Goal: Task Accomplishment & Management: Complete application form

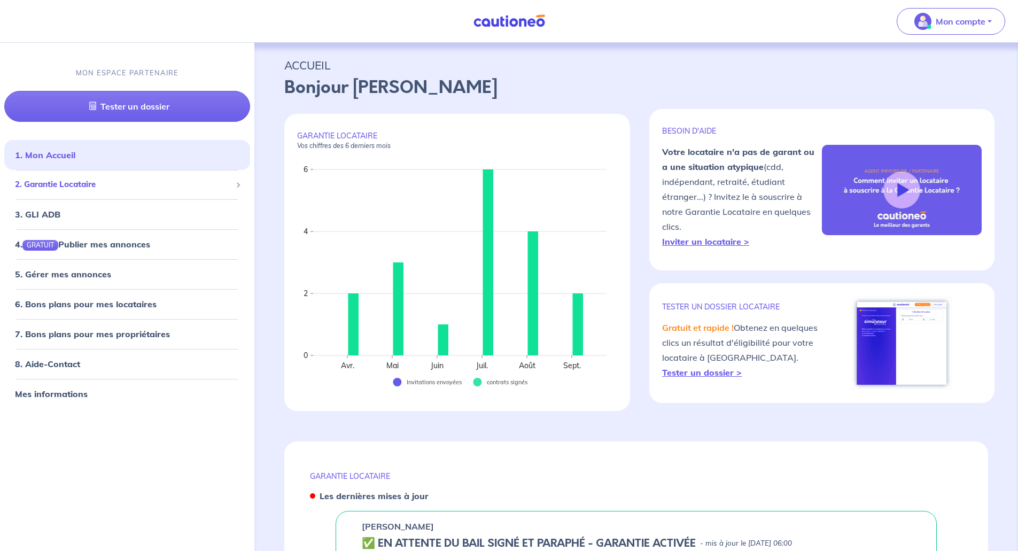
click at [71, 183] on span "2. Garantie Locataire" at bounding box center [123, 184] width 216 height 12
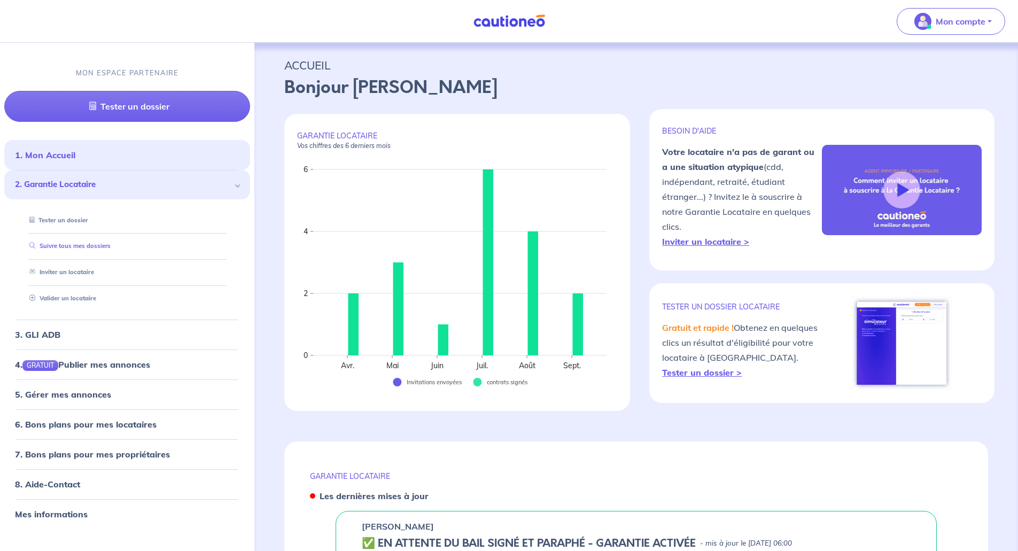
click at [81, 242] on link "Suivre tous mes dossiers" at bounding box center [67, 245] width 85 height 7
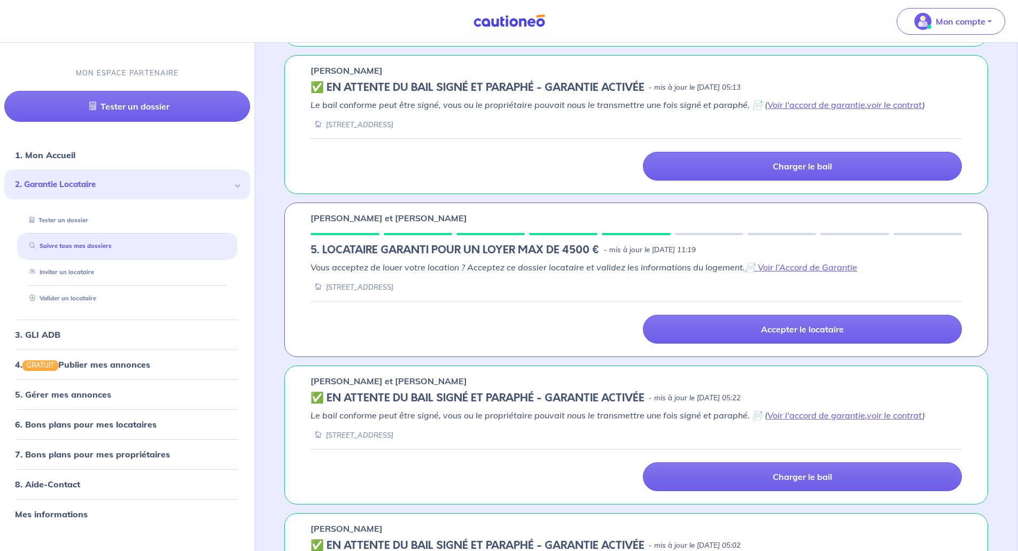
scroll to position [908, 0]
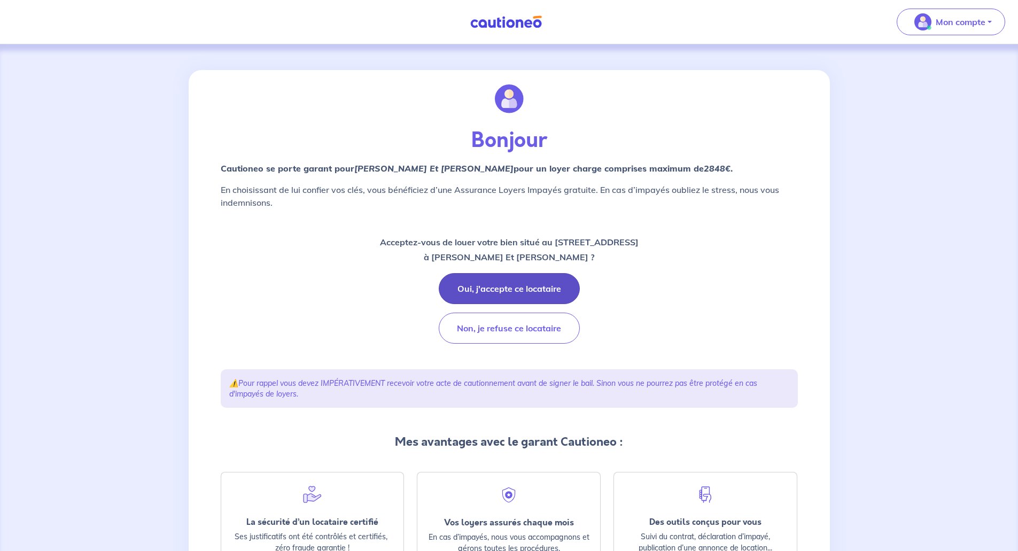
click at [486, 292] on button "Oui, j'accepte ce locataire" at bounding box center [509, 288] width 141 height 31
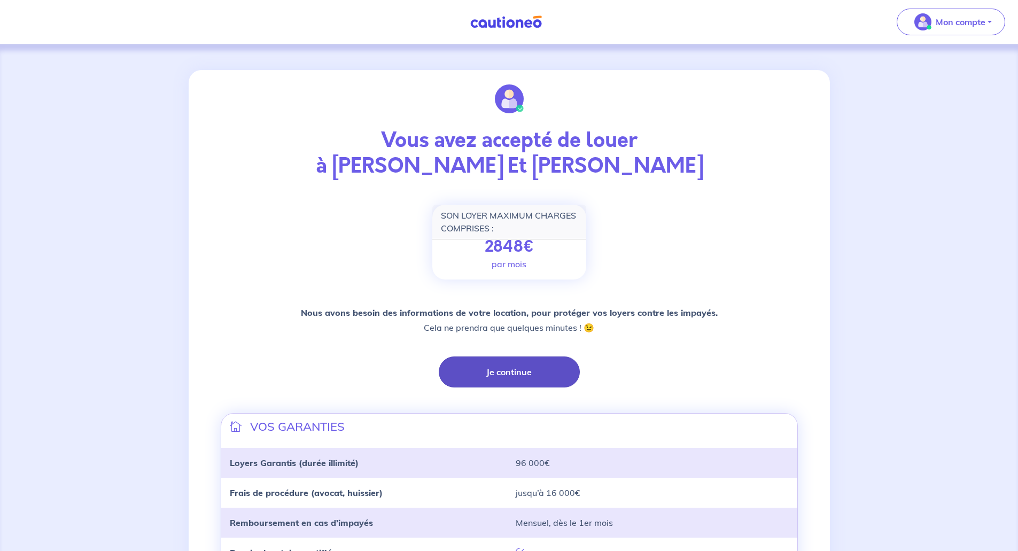
click at [489, 371] on button "Je continue" at bounding box center [509, 371] width 141 height 31
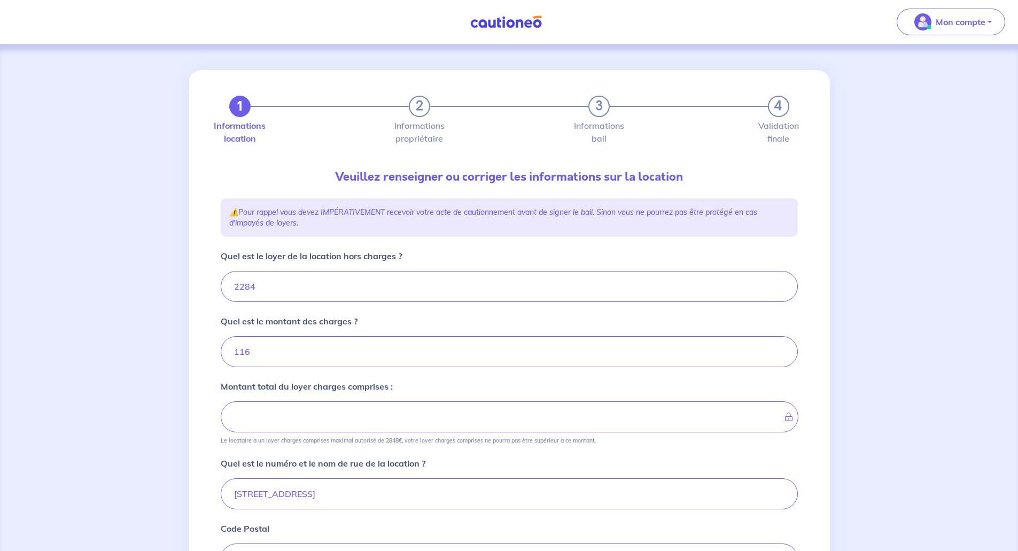
type input "2400"
drag, startPoint x: 299, startPoint y: 281, endPoint x: 227, endPoint y: 293, distance: 73.1
click at [228, 293] on input "2284" at bounding box center [509, 286] width 577 height 31
type input "22"
type input "138"
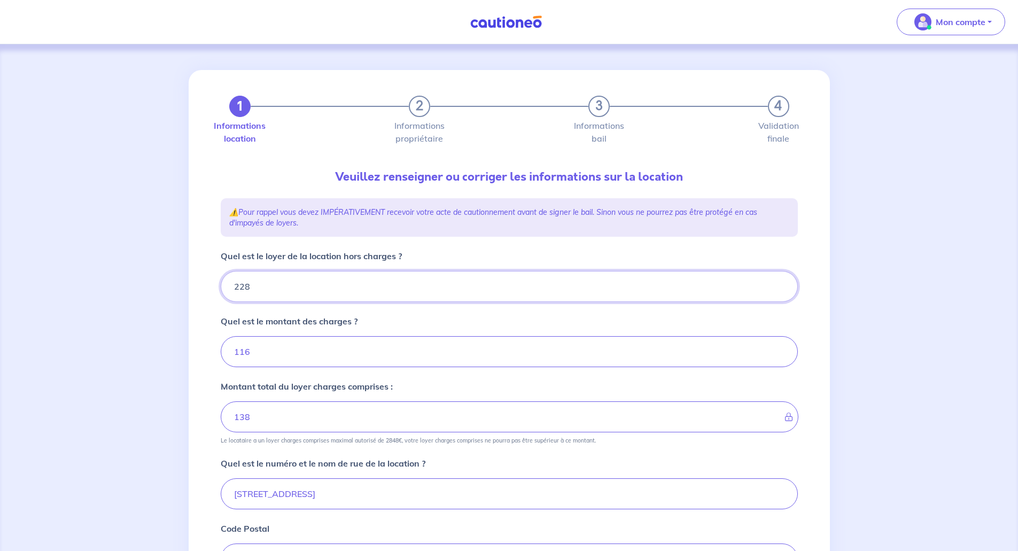
type input "2280"
type input "2396"
type input "2280"
drag, startPoint x: 252, startPoint y: 356, endPoint x: 194, endPoint y: 356, distance: 57.2
click at [194, 356] on div "1 2 3 4 Informations location Informations propriétaire Informations bail Valid…" at bounding box center [509, 432] width 641 height 724
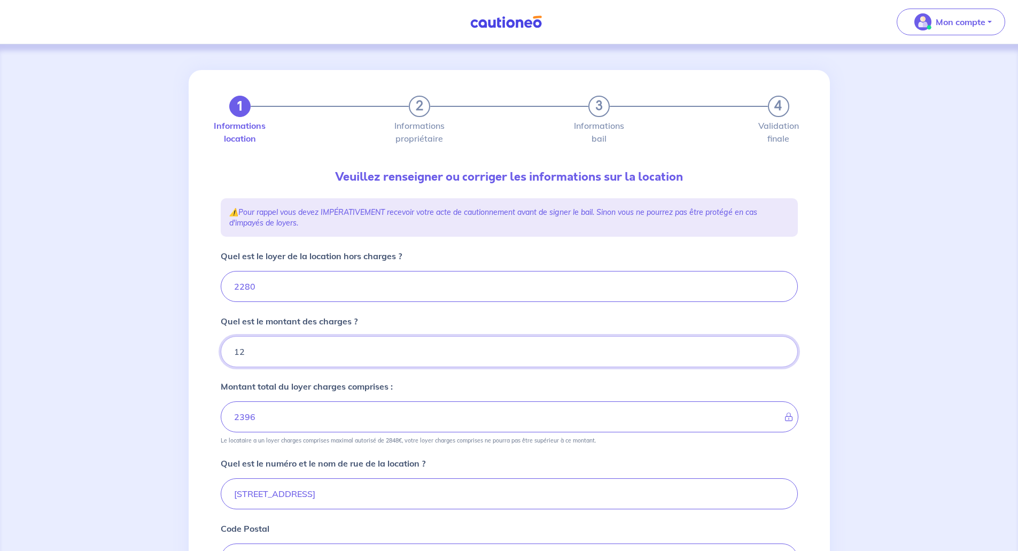
type input "120"
type input "2400"
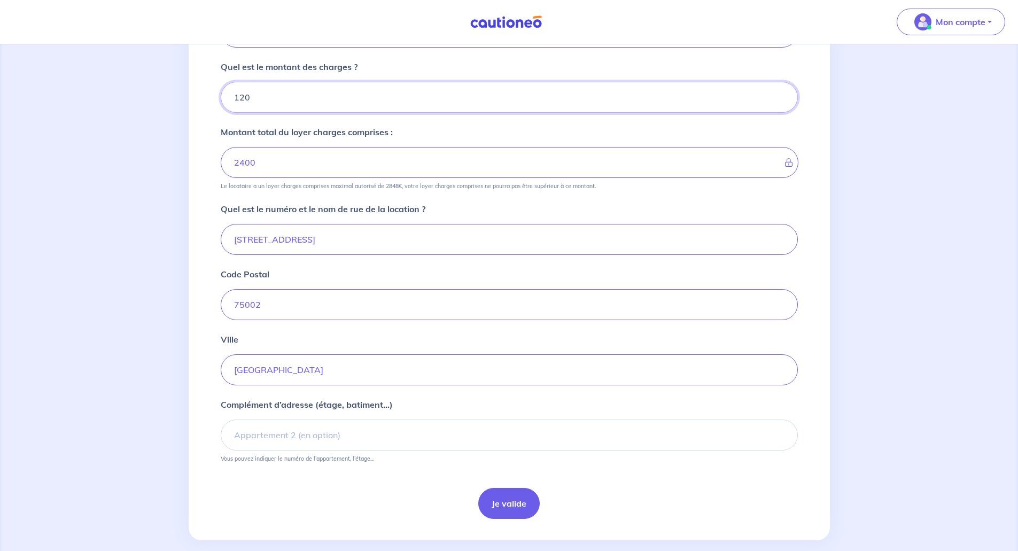
scroll to position [267, 0]
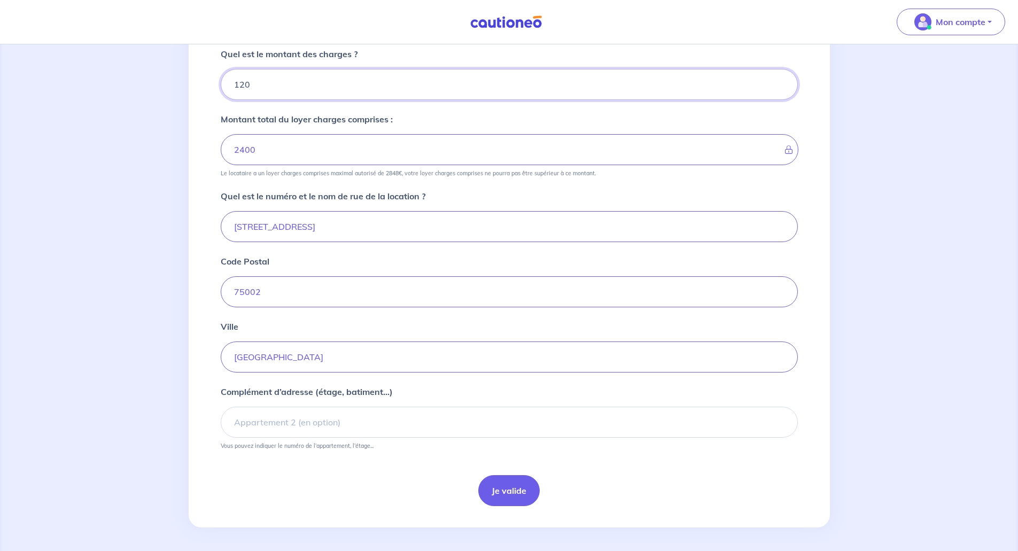
type input "120"
click at [295, 224] on input "[STREET_ADDRESS]" at bounding box center [509, 226] width 577 height 31
type input "[STREET_ADDRESS]"
click at [513, 485] on button "Je valide" at bounding box center [508, 490] width 61 height 31
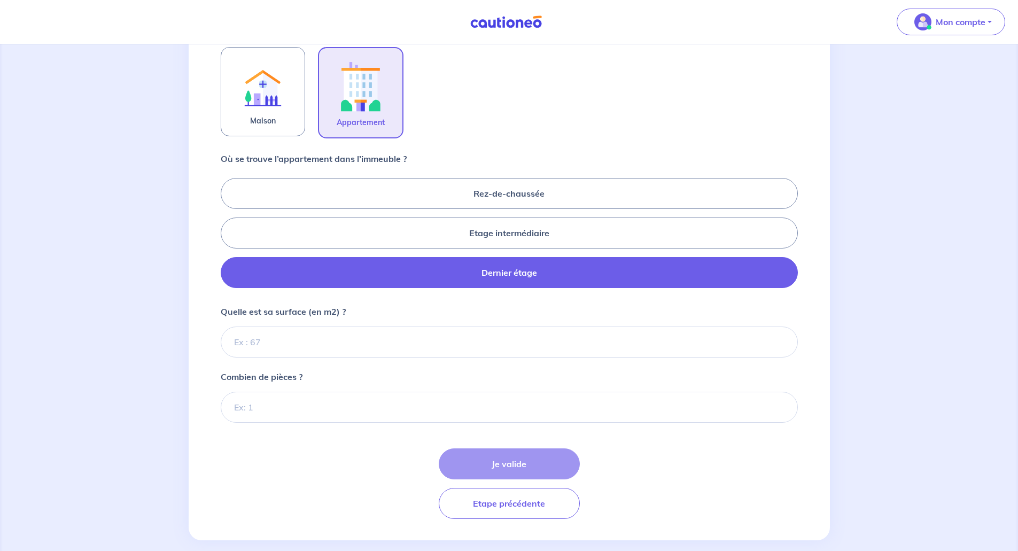
scroll to position [364, 0]
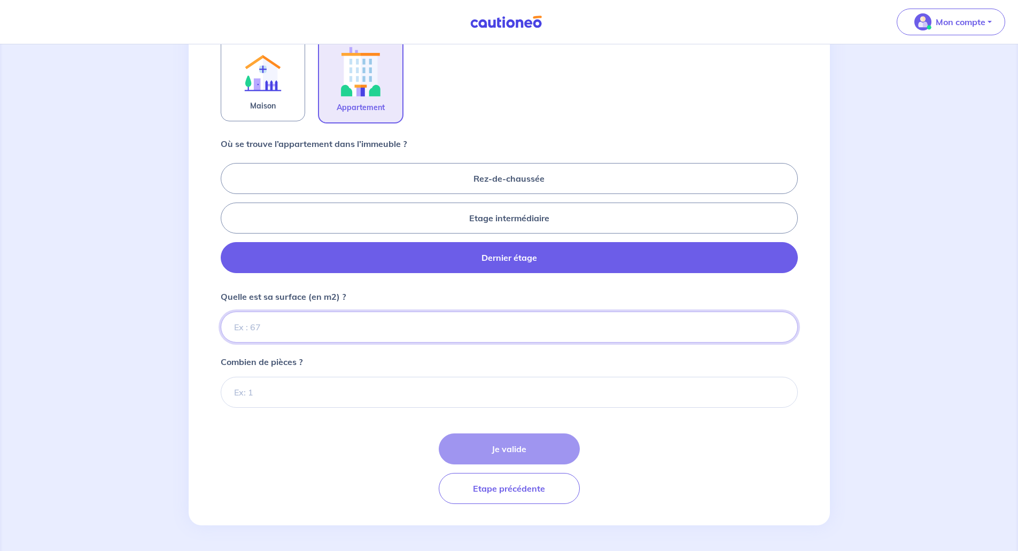
click at [263, 328] on input "Quelle est sa surface (en m2) ?" at bounding box center [509, 326] width 577 height 31
type input "58"
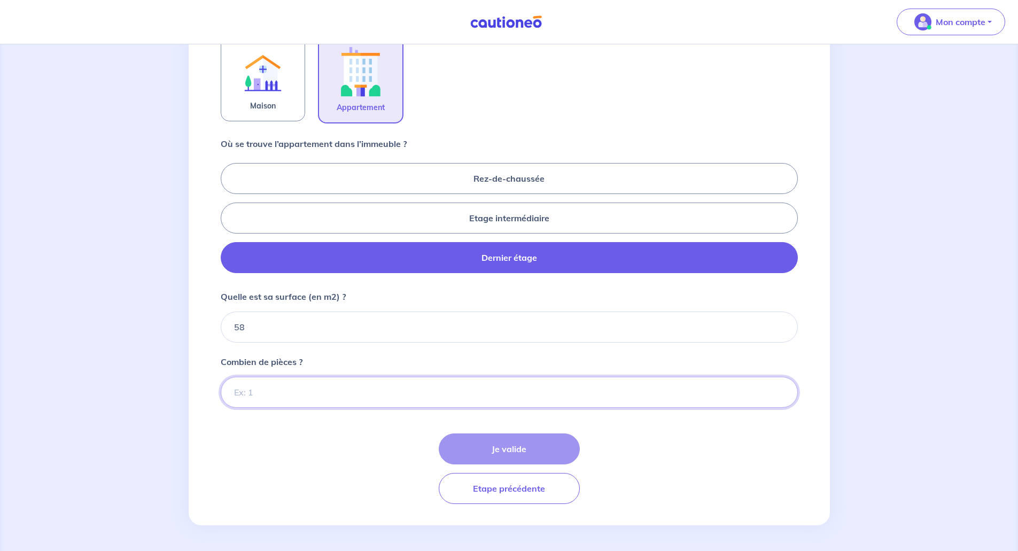
click at [265, 388] on input "Combien de pièces ?" at bounding box center [509, 392] width 577 height 31
type input "2"
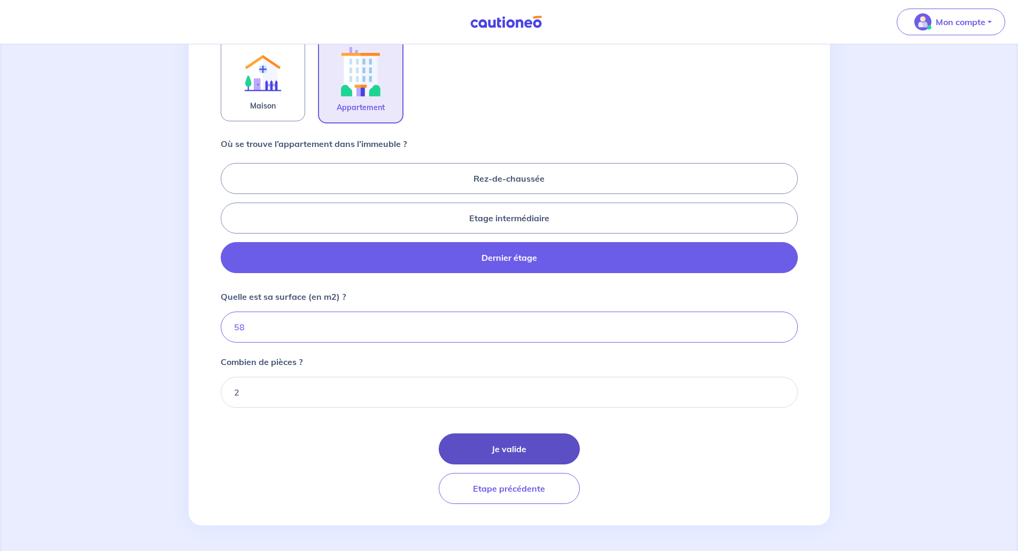
click at [484, 458] on button "Je valide" at bounding box center [509, 448] width 141 height 31
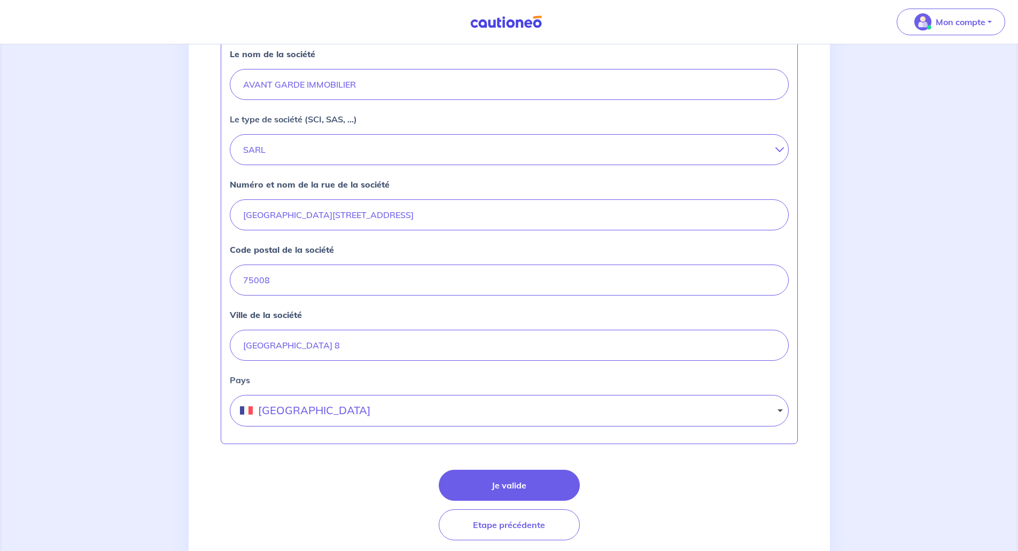
scroll to position [320, 0]
click at [537, 484] on button "Je valide" at bounding box center [509, 483] width 141 height 31
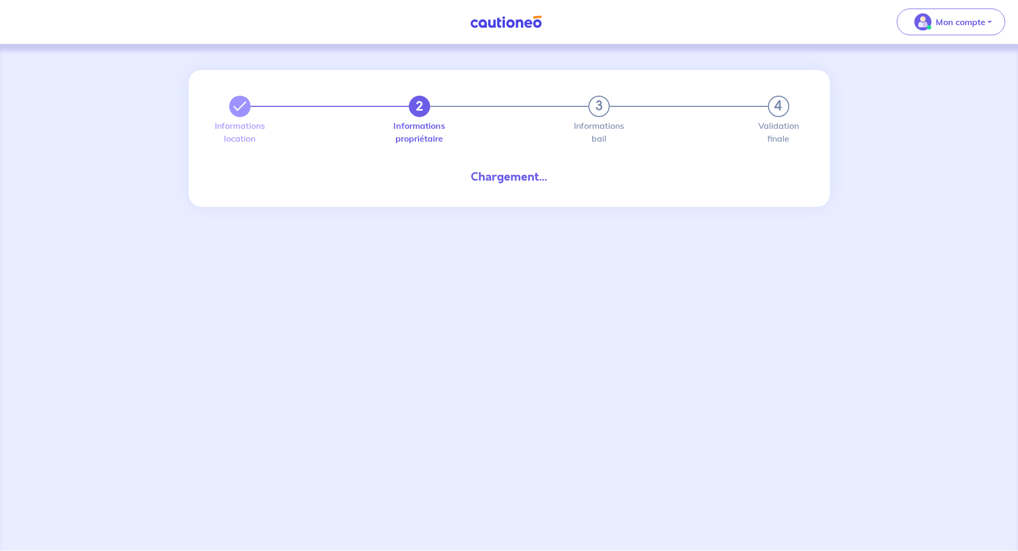
select select "FR"
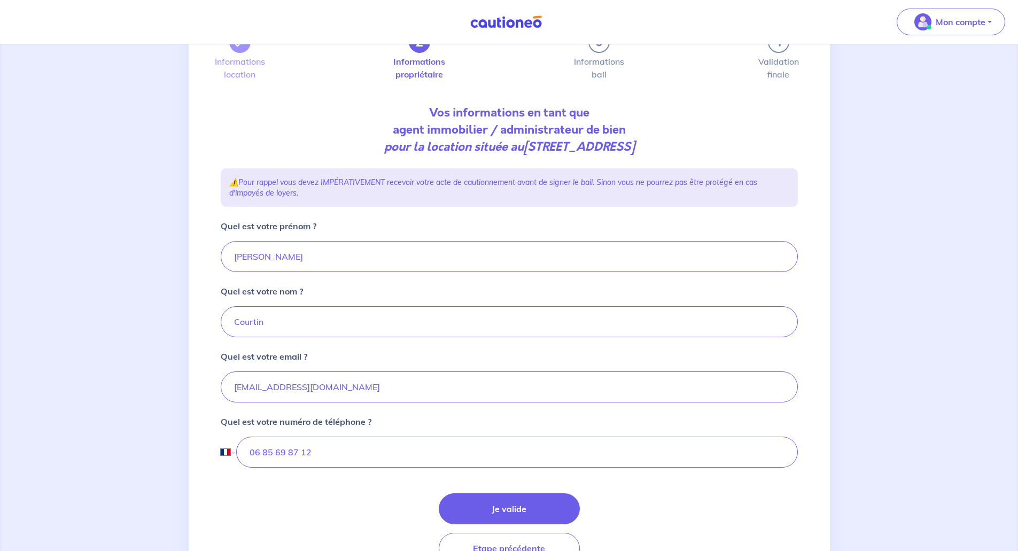
scroll to position [124, 0]
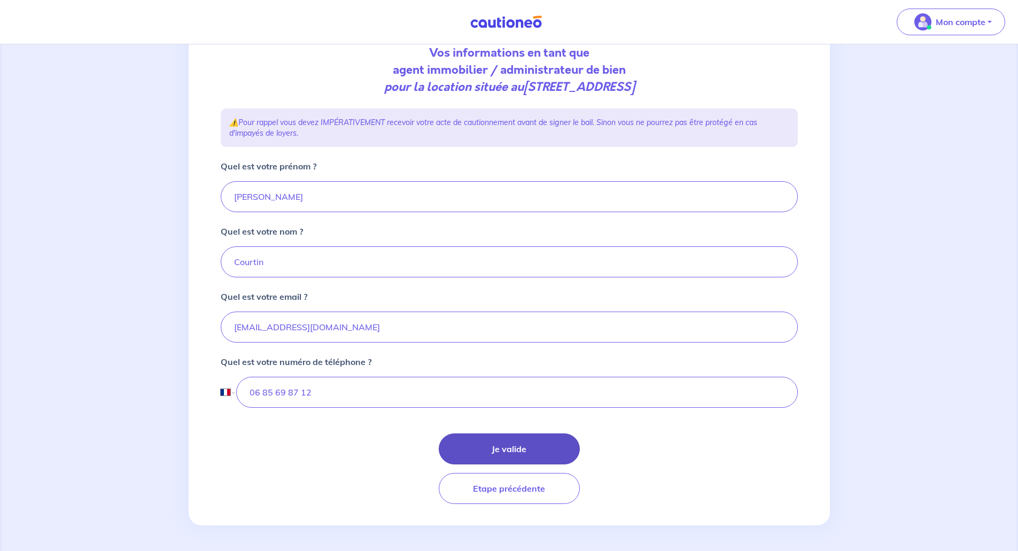
click at [513, 446] on button "Je valide" at bounding box center [509, 448] width 141 height 31
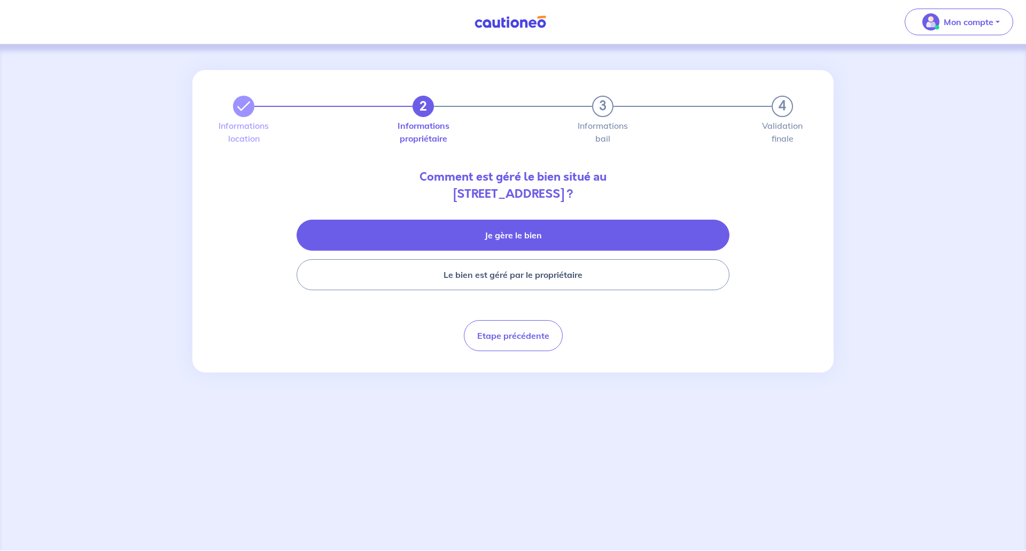
click at [523, 229] on button "Je gère le bien" at bounding box center [512, 235] width 433 height 31
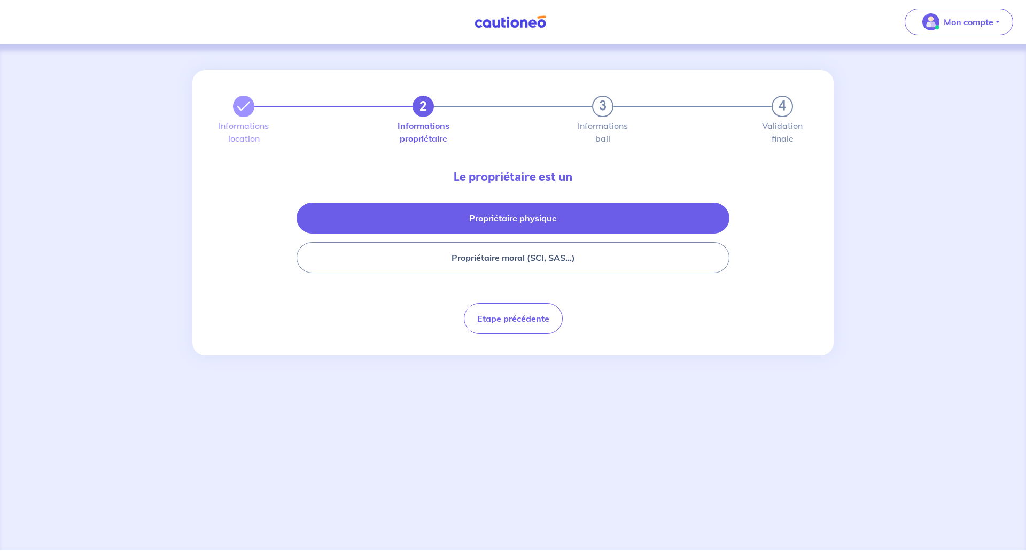
click at [532, 210] on button "Propriétaire physique" at bounding box center [512, 217] width 433 height 31
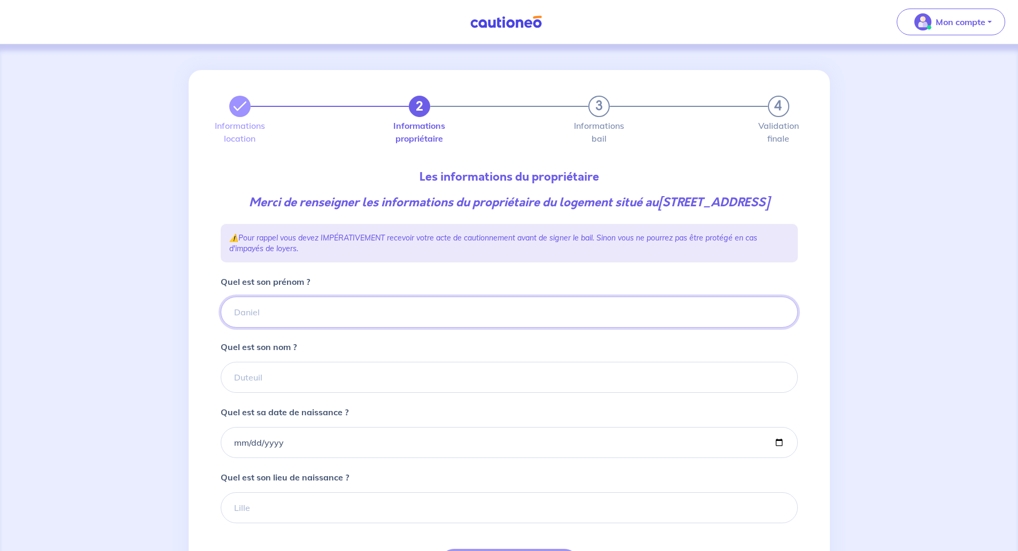
click at [255, 327] on input "Quel est son prénom ?" at bounding box center [509, 311] width 577 height 31
paste input "[PERSON_NAME]"
drag, startPoint x: 300, startPoint y: 326, endPoint x: 264, endPoint y: 328, distance: 35.3
click at [264, 327] on input "[PERSON_NAME]" at bounding box center [509, 311] width 577 height 31
type input "[PERSON_NAME]"
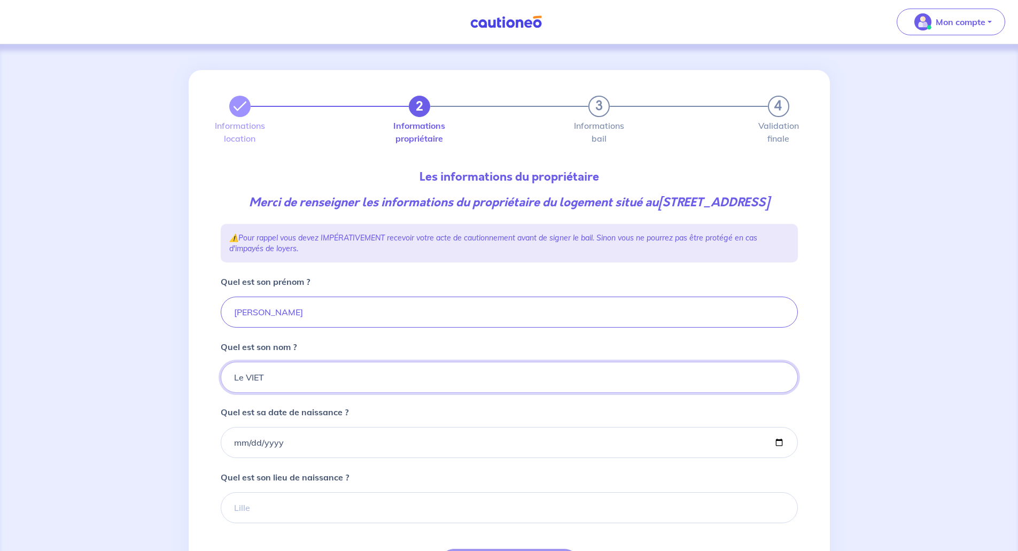
type input "Le VIET"
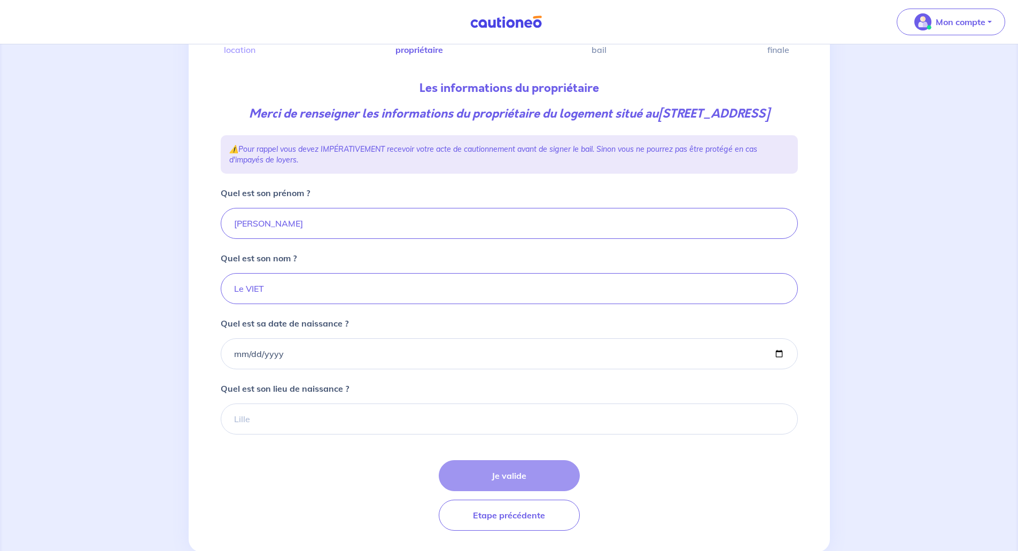
scroll to position [107, 0]
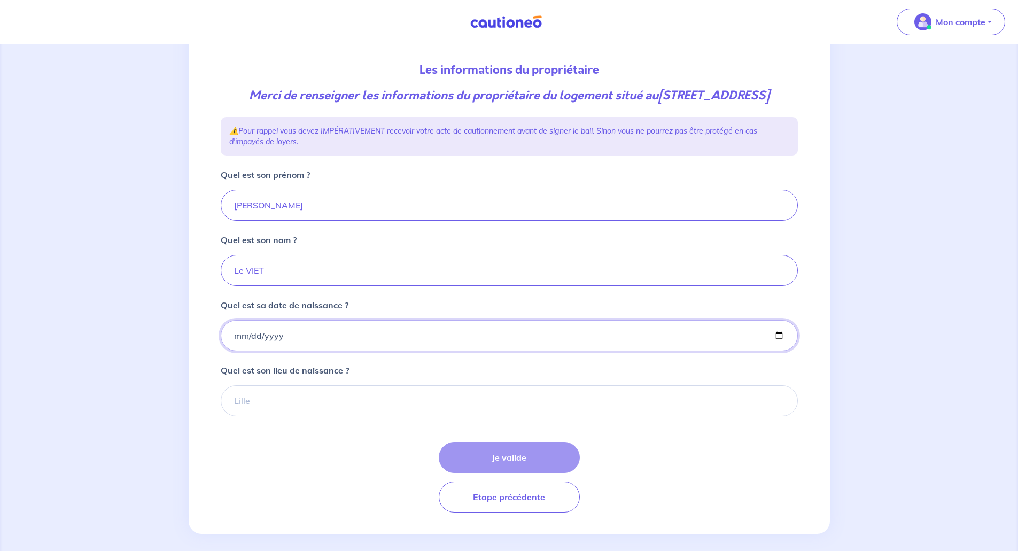
click at [235, 351] on input "Quel est sa date de naissance ?" at bounding box center [509, 335] width 577 height 31
type input "[DATE]"
click at [247, 416] on input "Quel est son lieu de naissance ?" at bounding box center [509, 400] width 577 height 31
type input "Dra El Mizan"
click at [494, 473] on button "Je valide" at bounding box center [509, 457] width 141 height 31
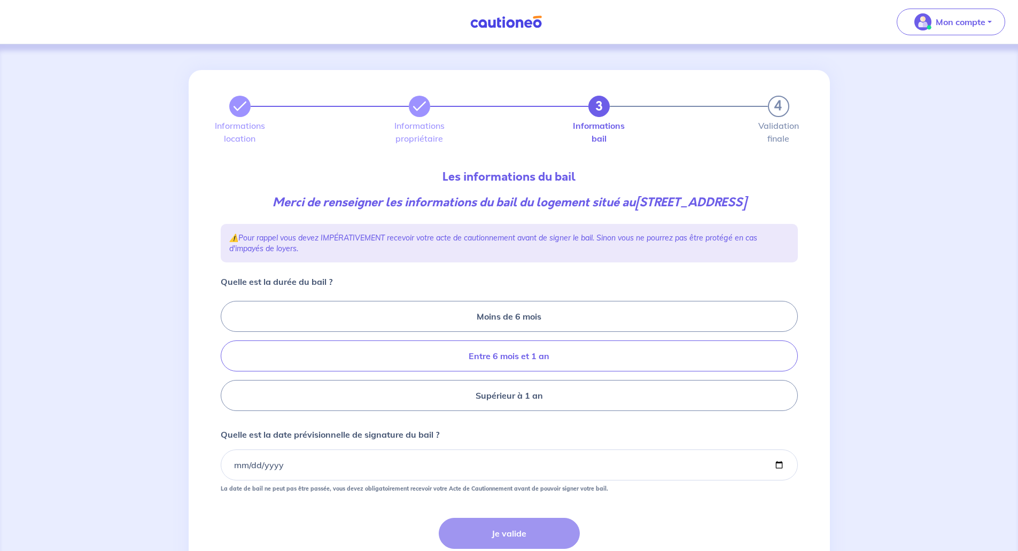
click at [472, 349] on label "Entre 6 mois et 1 an" at bounding box center [509, 355] width 577 height 31
click at [228, 353] on input "Entre 6 mois et 1 an" at bounding box center [224, 356] width 7 height 7
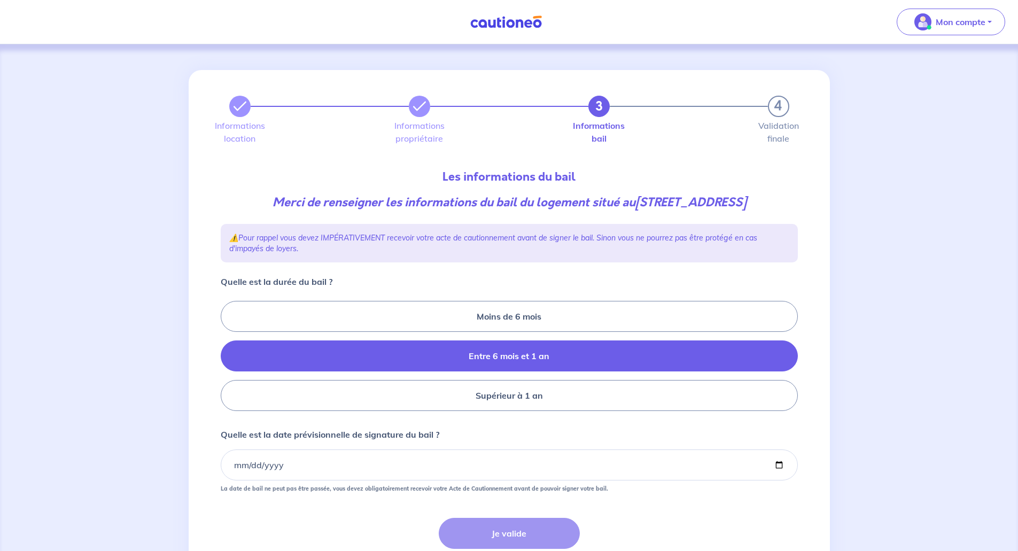
radio input "true"
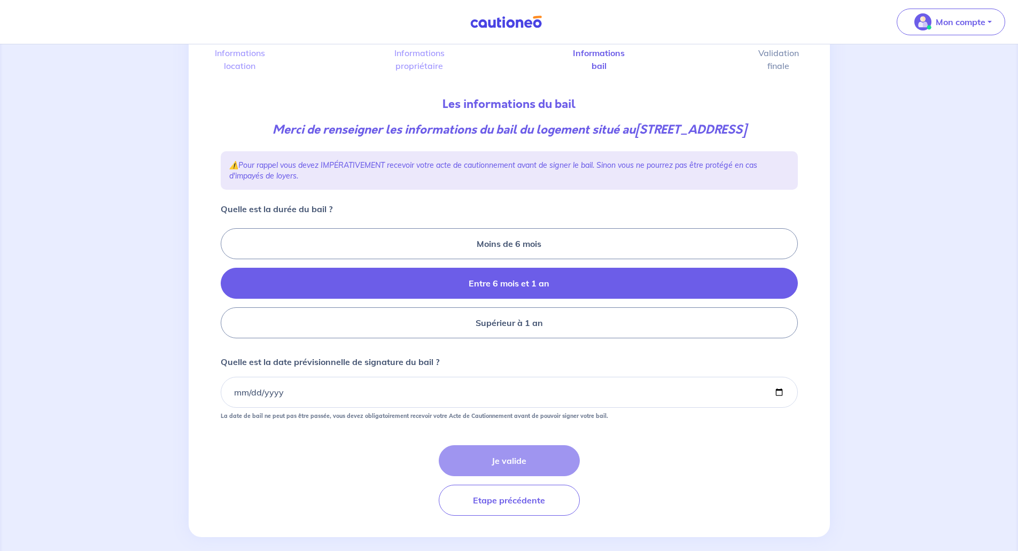
scroll to position [84, 0]
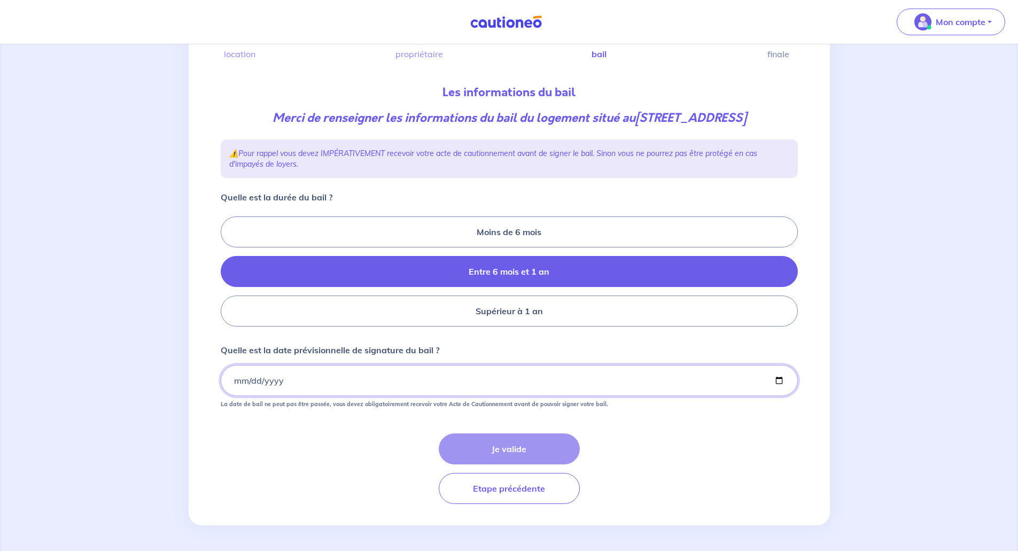
click at [232, 382] on input "Quelle est la date prévisionnelle de signature du bail ?" at bounding box center [509, 380] width 577 height 31
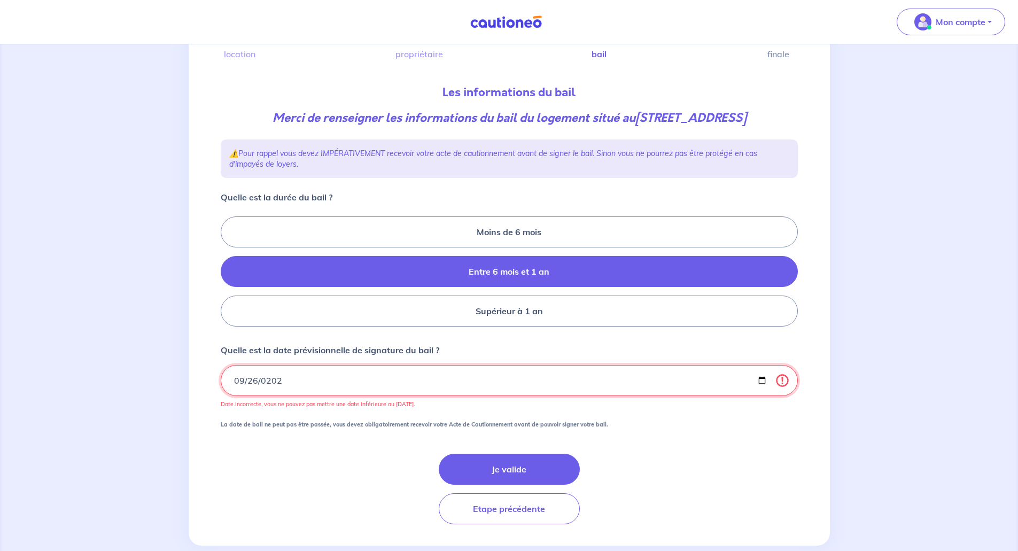
type input "[DATE]"
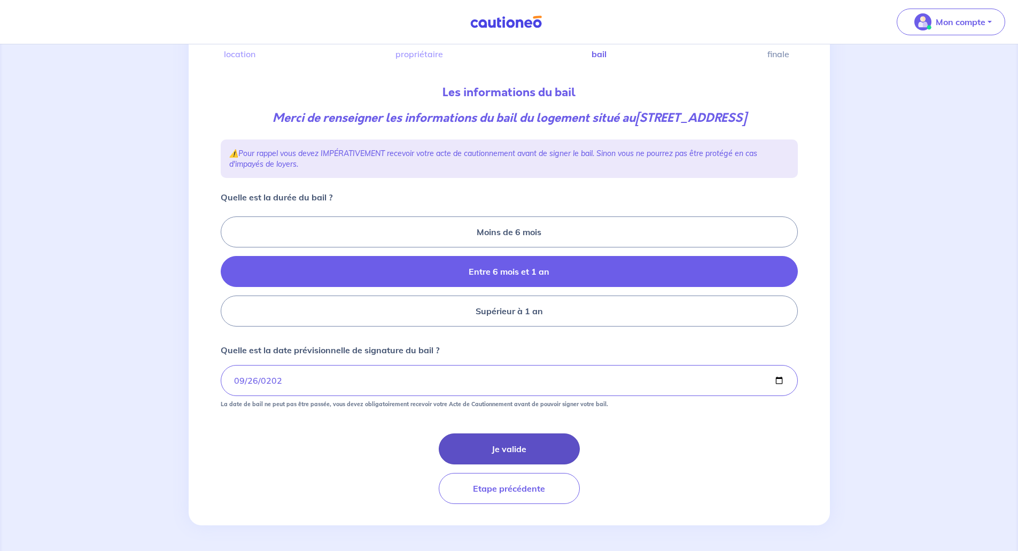
click at [487, 444] on button "Je valide" at bounding box center [509, 448] width 141 height 31
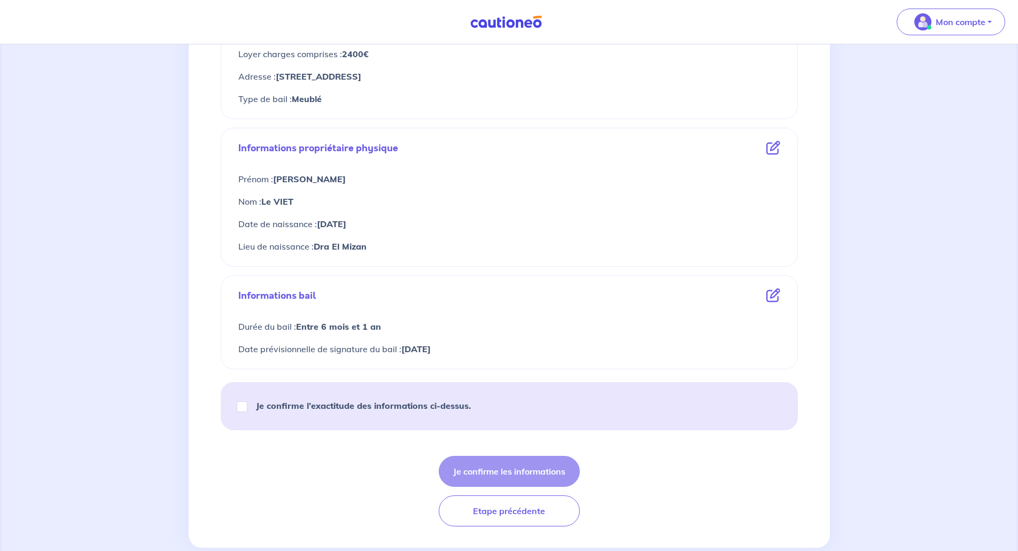
scroll to position [320, 0]
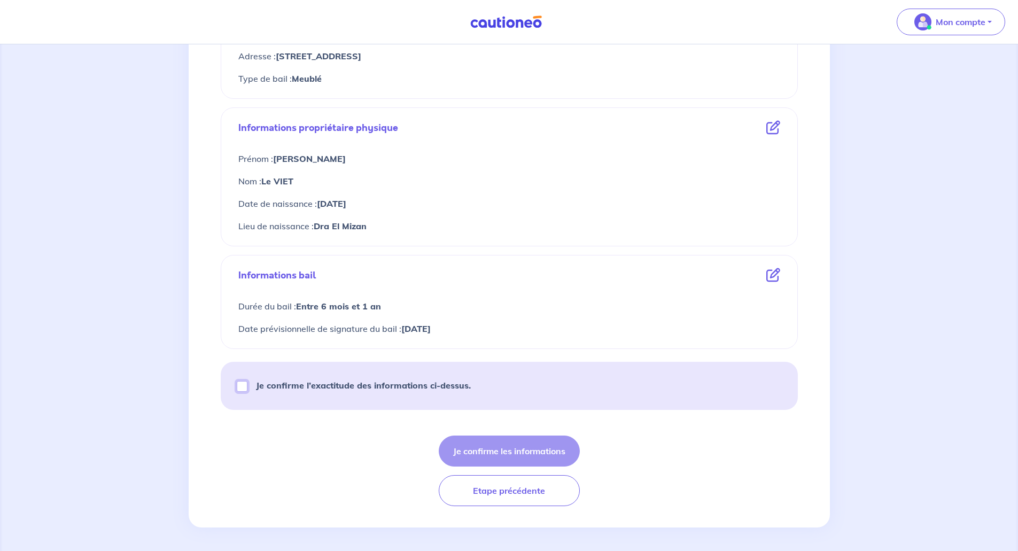
click at [240, 389] on input "Je confirme l’exactitude des informations ci-dessus." at bounding box center [242, 386] width 11 height 11
checkbox input "true"
click at [508, 442] on button "Je confirme les informations" at bounding box center [509, 450] width 141 height 31
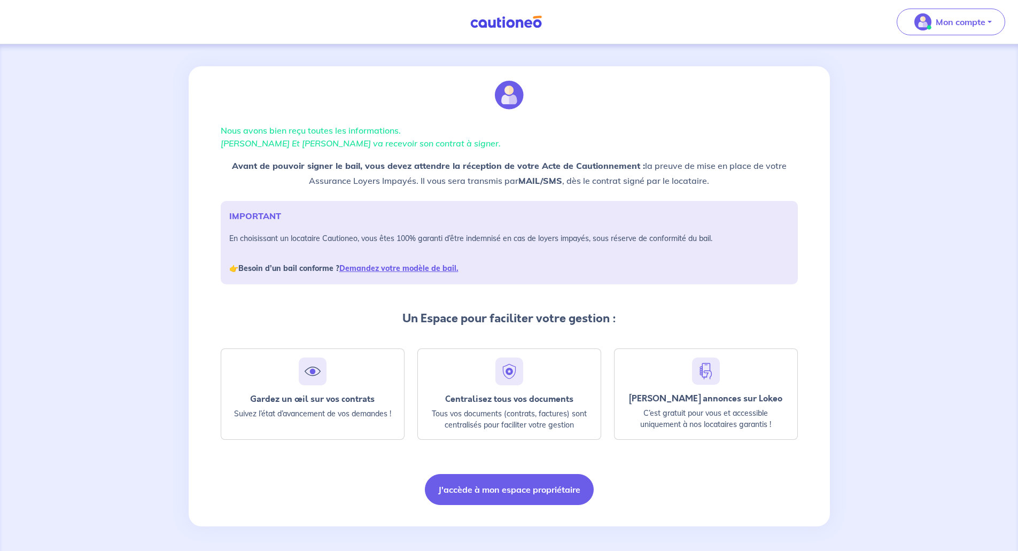
scroll to position [5, 0]
